Goal: Obtain resource: Download file/media

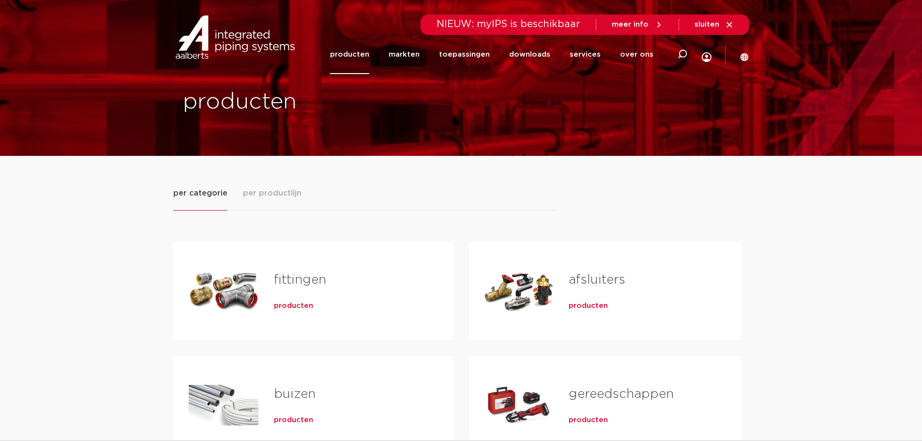
click at [440, 307] on div "fittingen producten" at bounding box center [313, 290] width 280 height 99
click at [297, 305] on span "producten" at bounding box center [293, 306] width 39 height 10
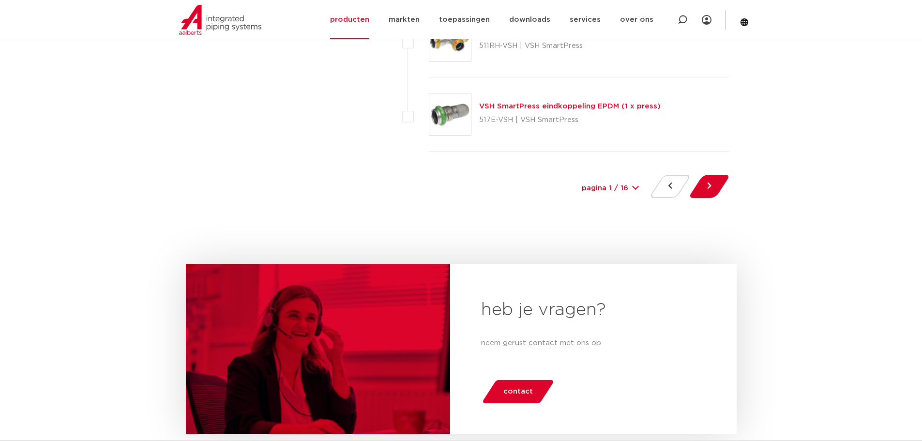
scroll to position [4826, 0]
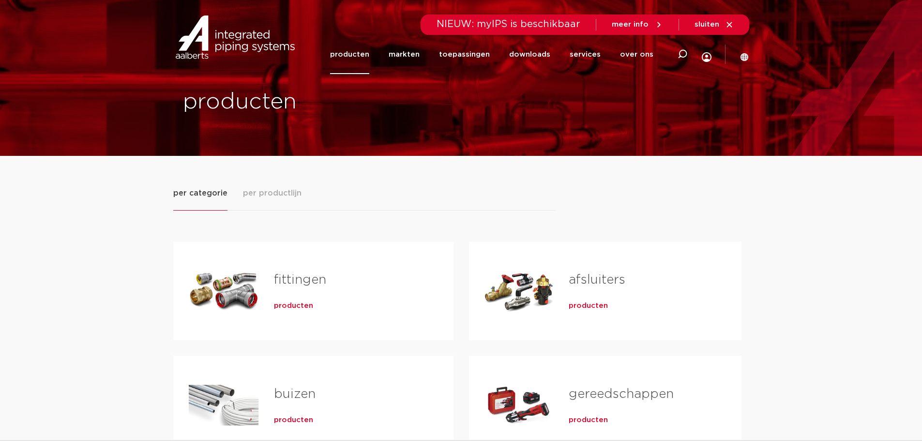
click at [257, 196] on span "per productlijn" at bounding box center [272, 193] width 59 height 12
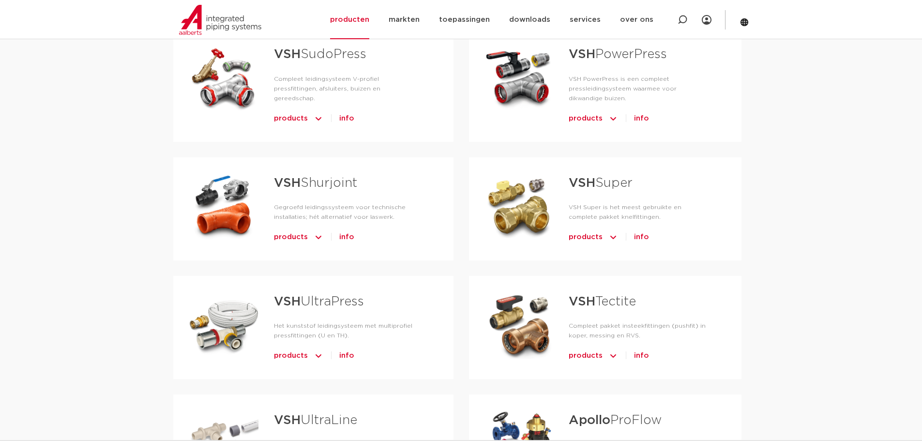
scroll to position [387, 0]
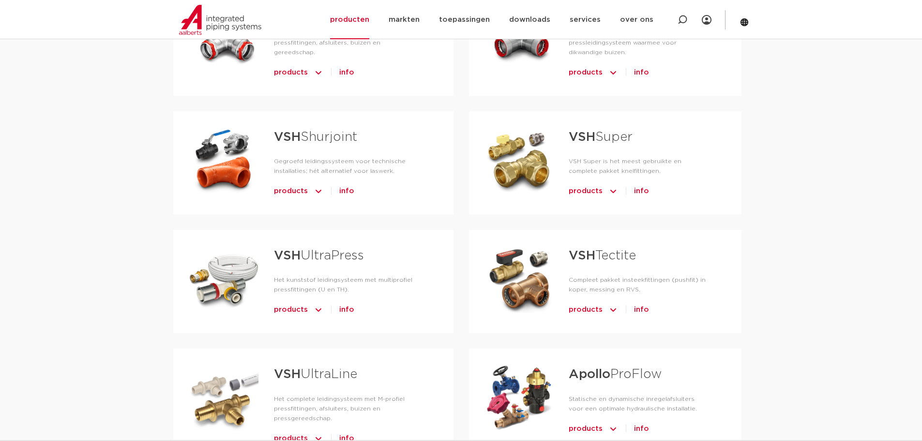
click at [620, 134] on link "VSH Super" at bounding box center [601, 137] width 64 height 13
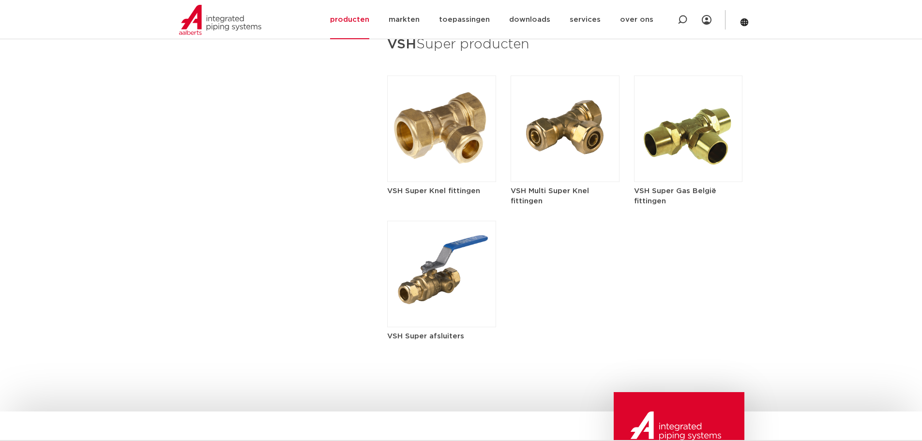
scroll to position [1403, 0]
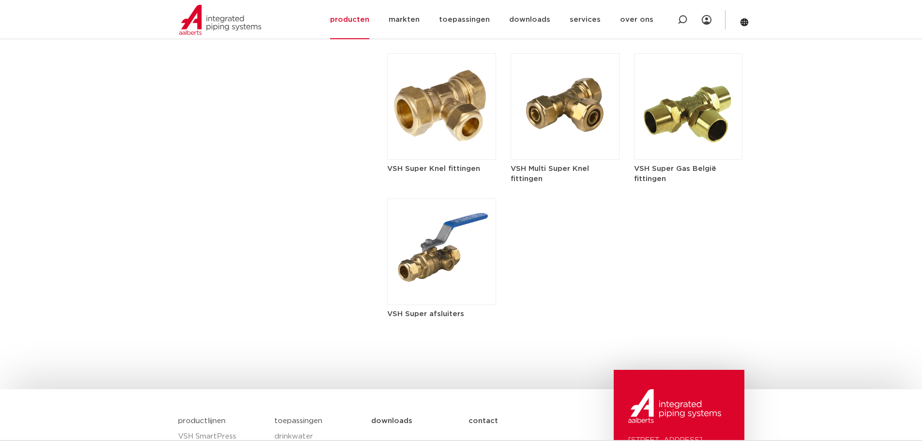
click at [426, 121] on img at bounding box center [441, 106] width 109 height 106
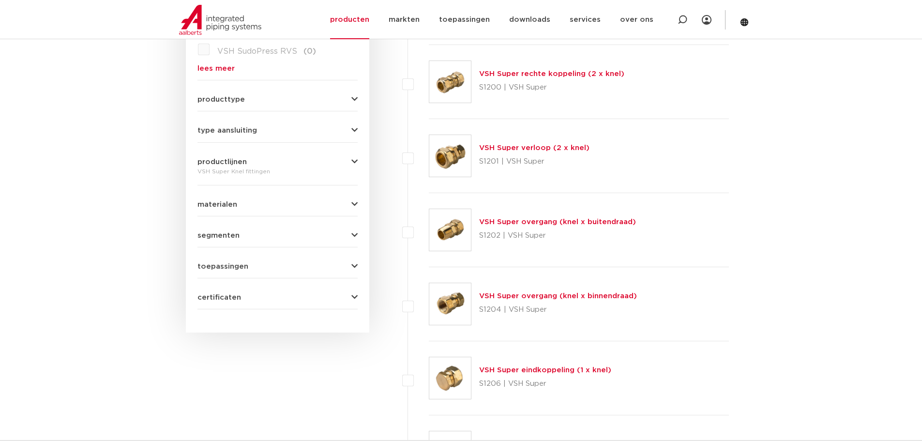
scroll to position [387, 0]
click at [570, 75] on link "VSH Super rechte koppeling (2 x knel)" at bounding box center [551, 73] width 145 height 7
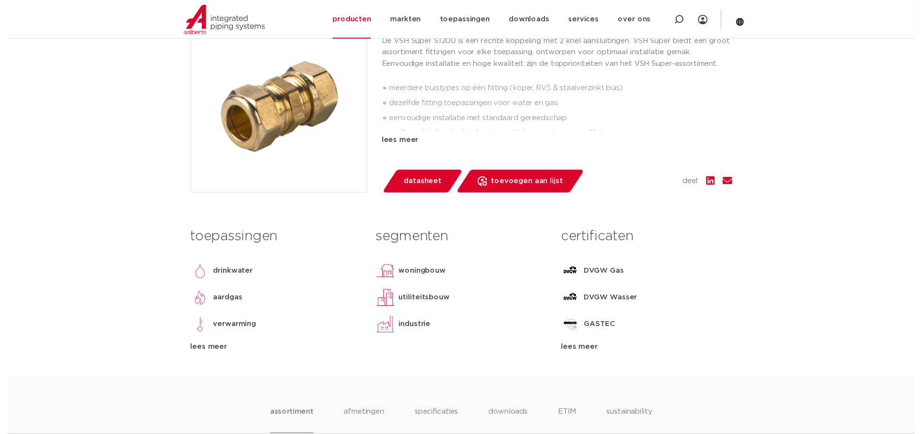
scroll to position [145, 0]
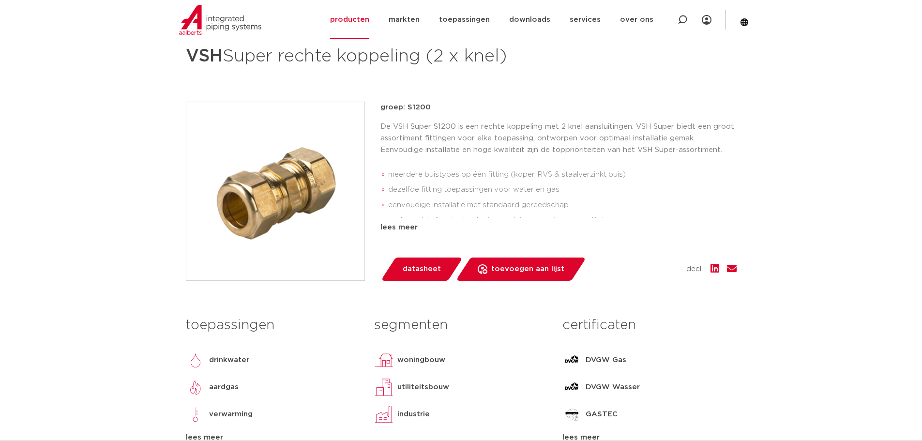
click at [424, 269] on span "datasheet" at bounding box center [422, 268] width 38 height 15
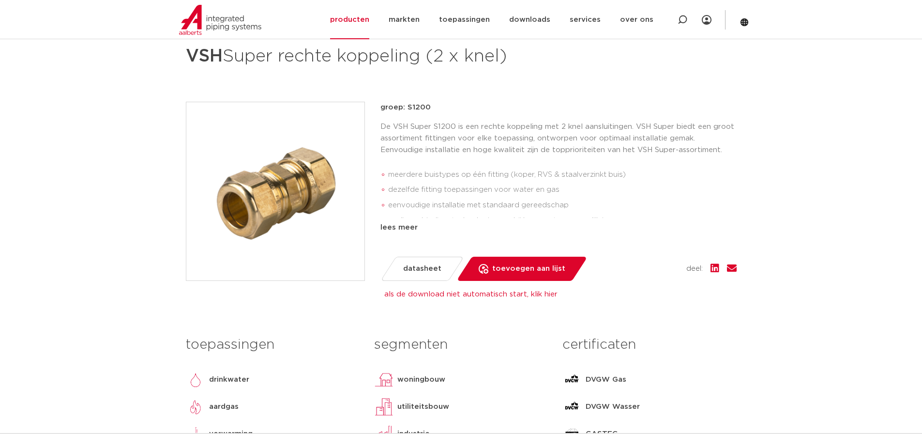
click at [416, 265] on span "datasheet" at bounding box center [422, 268] width 38 height 15
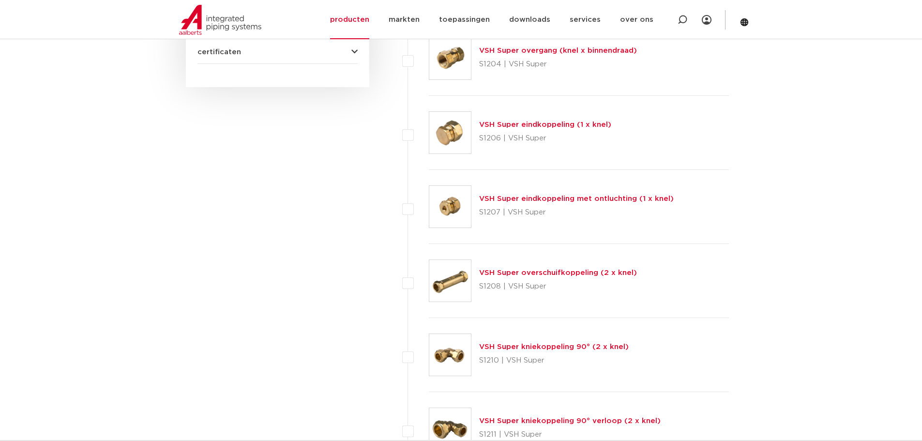
scroll to position [678, 0]
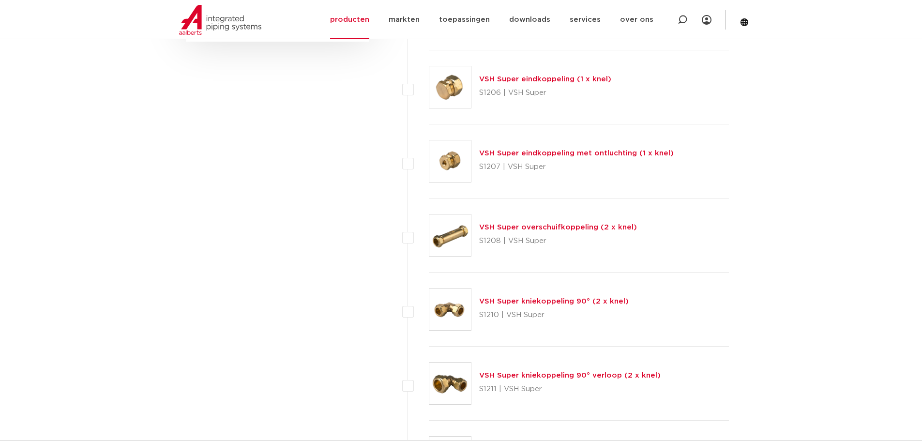
click at [571, 232] on div "VSH Super overschuifkoppeling (2 x knel) S1208 | VSH Super" at bounding box center [558, 235] width 158 height 27
click at [568, 230] on link "VSH Super overschuifkoppeling (2 x knel)" at bounding box center [558, 227] width 158 height 7
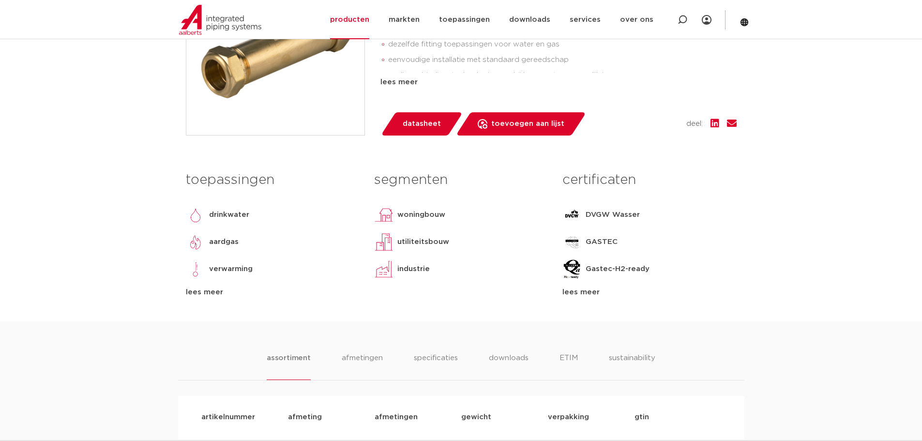
scroll to position [48, 0]
